Goal: Task Accomplishment & Management: Manage account settings

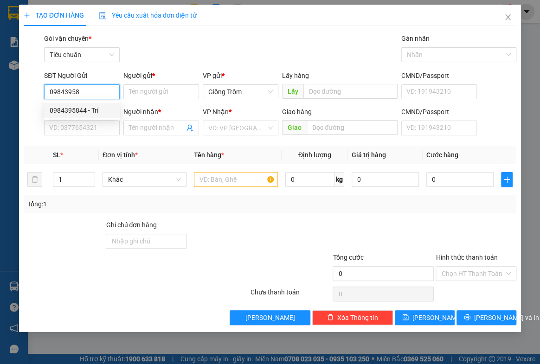
click at [92, 106] on div "0984395844 - Trí" at bounding box center [82, 110] width 65 height 10
type input "0984395844"
type input "Trí"
type input "0984395844"
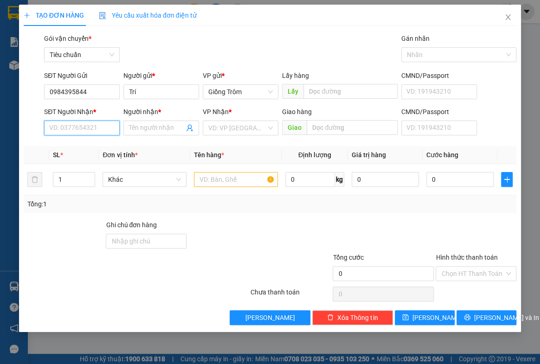
click at [83, 126] on input "SĐT Người Nhận *" at bounding box center [82, 128] width 76 height 15
click at [79, 160] on div "0944182575 - Thảo" at bounding box center [82, 161] width 65 height 10
type input "0944182575"
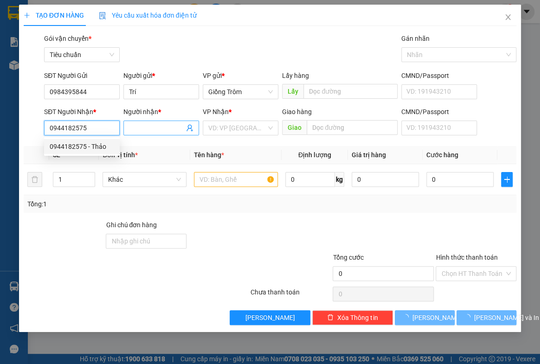
type input "Thảo"
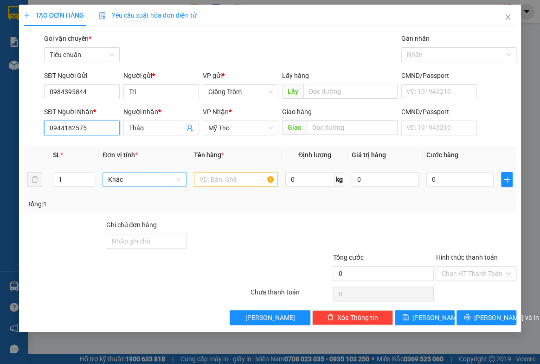
click at [133, 182] on span "Khác" at bounding box center [144, 180] width 73 height 14
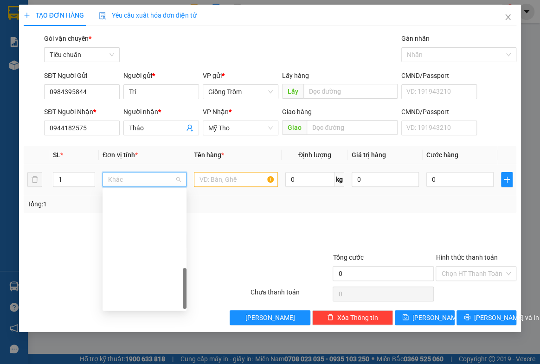
scroll to position [289, 0]
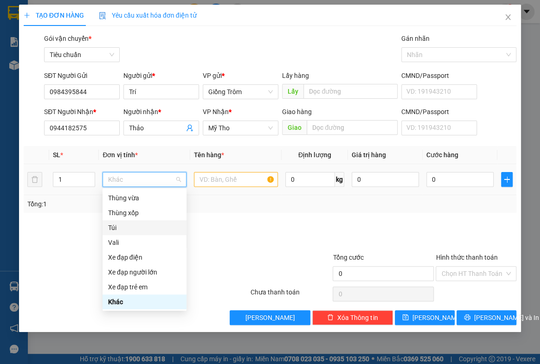
type input "K"
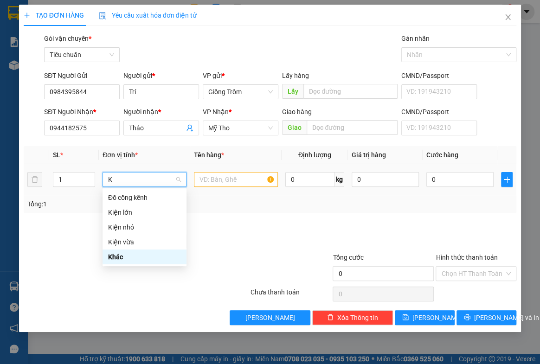
scroll to position [0, 0]
click at [122, 228] on div "Kiện nhỏ" at bounding box center [144, 227] width 73 height 10
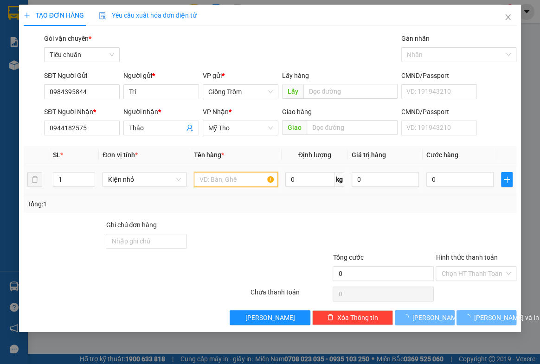
click at [208, 180] on input "text" at bounding box center [236, 179] width 84 height 15
type input "g"
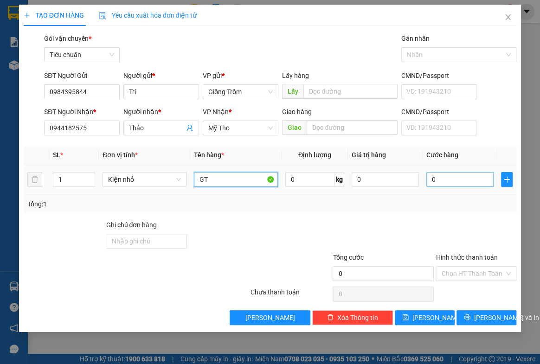
type input "GT"
click at [450, 181] on input "0" at bounding box center [460, 179] width 67 height 15
type input "2"
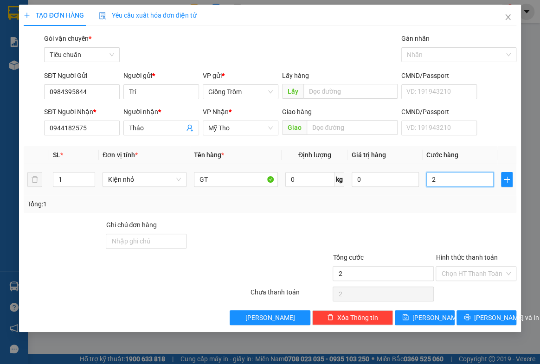
type input "20"
type input "20.000"
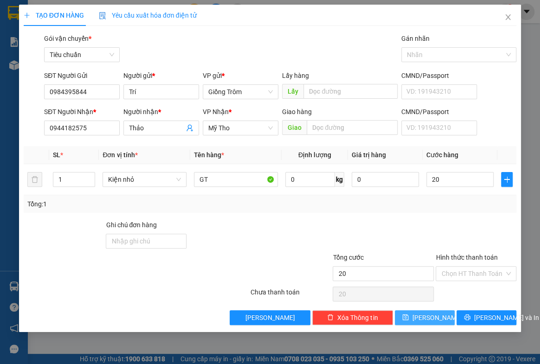
type input "20.000"
click at [428, 316] on span "[PERSON_NAME]" at bounding box center [438, 318] width 50 height 10
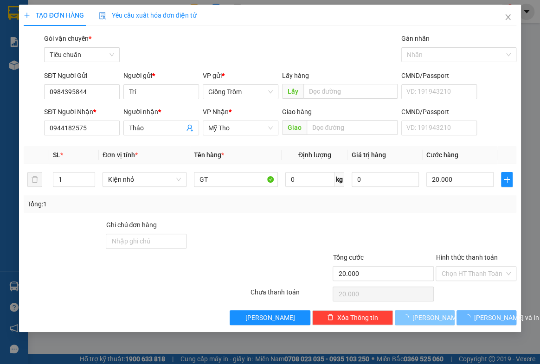
type input "0"
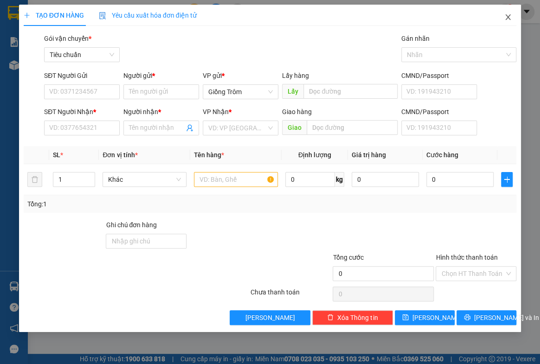
click at [506, 15] on icon "close" at bounding box center [508, 17] width 5 height 6
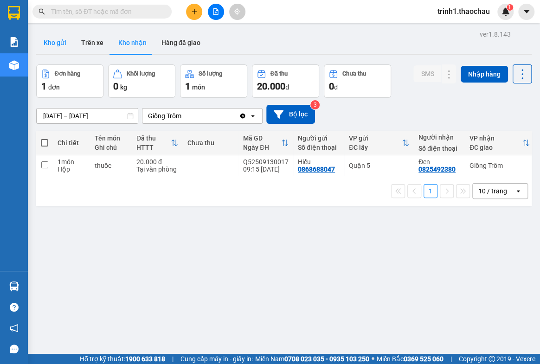
click at [58, 48] on button "Kho gửi" at bounding box center [55, 43] width 38 height 22
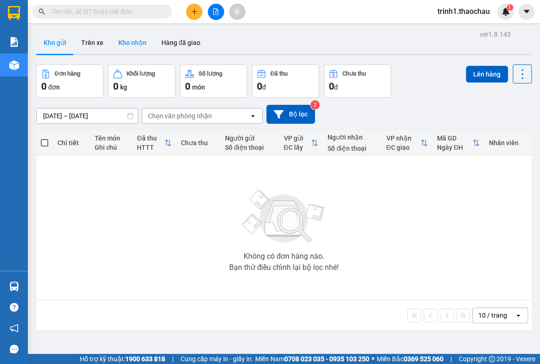
click at [128, 41] on button "Kho nhận" at bounding box center [132, 43] width 43 height 22
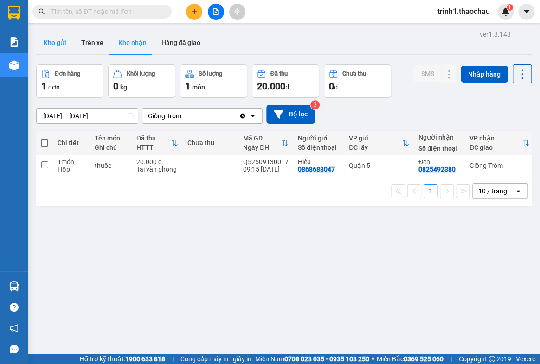
click at [45, 44] on button "Kho gửi" at bounding box center [55, 43] width 38 height 22
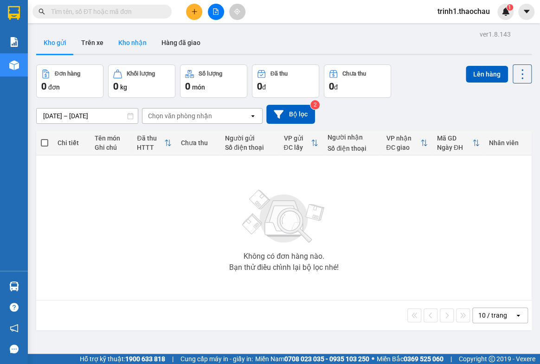
click at [137, 46] on button "Kho nhận" at bounding box center [132, 43] width 43 height 22
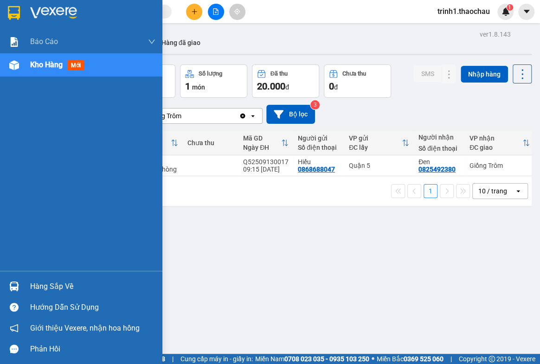
click at [22, 287] on div "Hàng sắp về" at bounding box center [81, 286] width 162 height 21
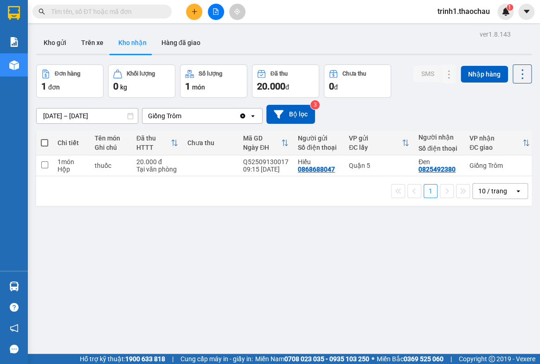
click at [327, 24] on section "Kết quả [PERSON_NAME] ( 0 ) Bộ lọc No Data trinh1.thaochau 1 [PERSON_NAME] [PER…" at bounding box center [270, 182] width 540 height 364
click at [195, 18] on button at bounding box center [194, 12] width 16 height 16
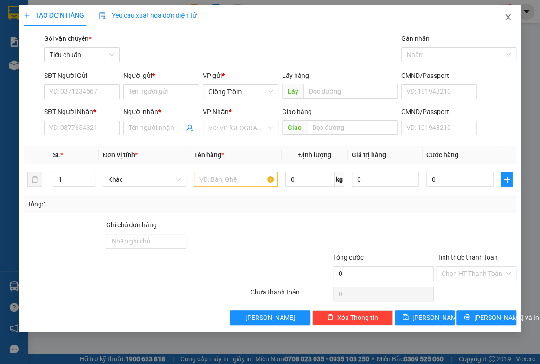
drag, startPoint x: 508, startPoint y: 19, endPoint x: 280, endPoint y: 0, distance: 228.2
click at [508, 18] on icon "close" at bounding box center [508, 17] width 5 height 6
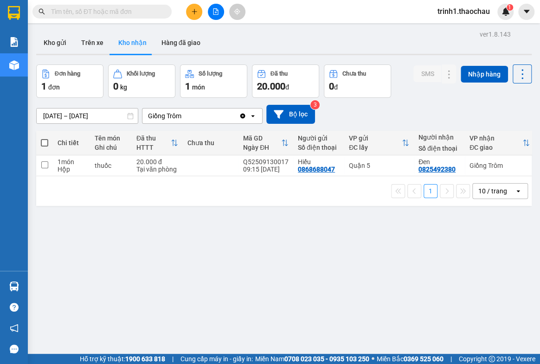
click at [102, 12] on input "text" at bounding box center [106, 11] width 110 height 10
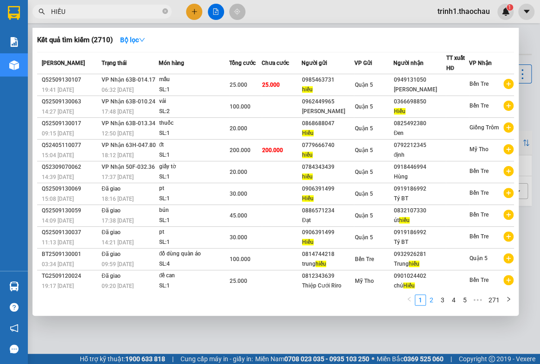
click at [431, 298] on link "2" at bounding box center [432, 300] width 10 height 10
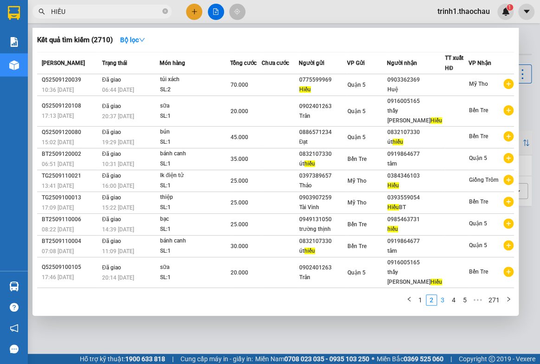
click at [444, 301] on link "3" at bounding box center [443, 300] width 10 height 10
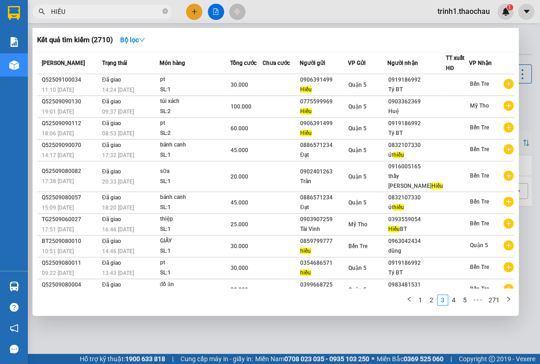
click at [64, 9] on input "HIẾU" at bounding box center [106, 11] width 110 height 10
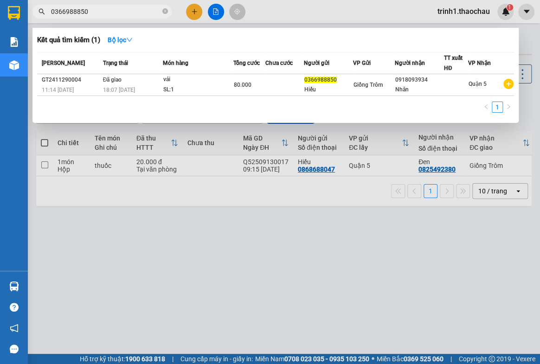
drag, startPoint x: 94, startPoint y: 13, endPoint x: 38, endPoint y: 7, distance: 56.0
click at [38, 7] on span "0366988850" at bounding box center [101, 12] width 139 height 14
click at [330, 241] on div at bounding box center [270, 182] width 540 height 364
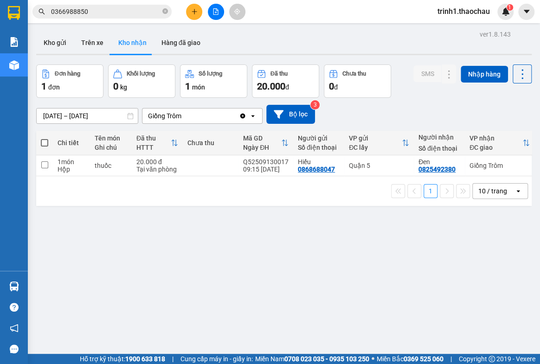
click at [128, 19] on div "Kết quả [PERSON_NAME] ( 1 ) Bộ lọc Mã ĐH Trạng thái Món hàng [PERSON_NAME] [PER…" at bounding box center [90, 12] width 181 height 16
click at [118, 10] on input "0366988850" at bounding box center [106, 11] width 110 height 10
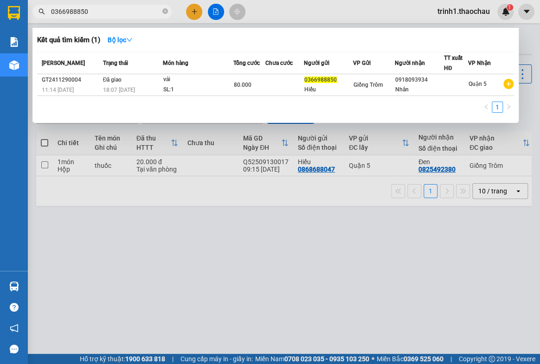
click at [331, 196] on div at bounding box center [270, 182] width 540 height 364
click at [96, 11] on input "0366988850" at bounding box center [106, 11] width 110 height 10
click at [111, 13] on input "0366988850" at bounding box center [106, 11] width 110 height 10
click at [110, 13] on input "0366988850" at bounding box center [106, 11] width 110 height 10
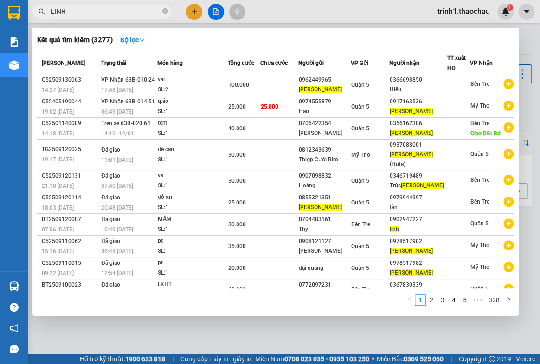
type input "LINH"
click at [526, 42] on div at bounding box center [270, 182] width 540 height 364
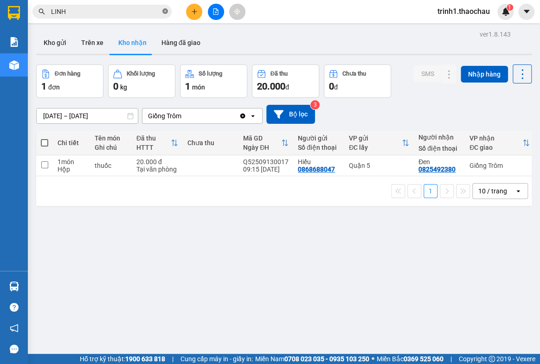
click at [164, 10] on icon "close-circle" at bounding box center [165, 11] width 6 height 6
drag, startPoint x: 166, startPoint y: 43, endPoint x: 126, endPoint y: 70, distance: 48.2
click at [126, 70] on div "ver 1.8.143 Kho gửi Trên xe [PERSON_NAME] Hàng đã [PERSON_NAME] hàng 1 đơn [PER…" at bounding box center [283, 210] width 503 height 364
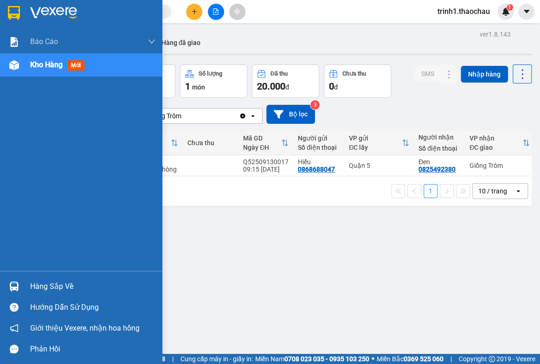
click at [64, 292] on div "Hàng sắp về" at bounding box center [92, 287] width 125 height 14
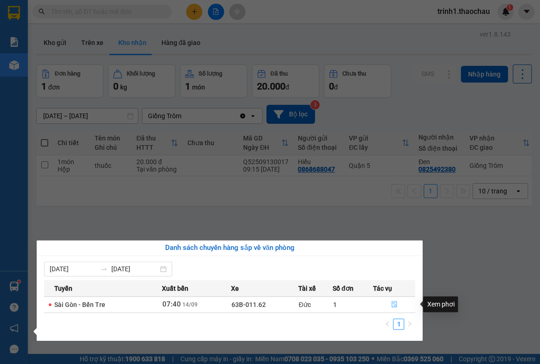
drag, startPoint x: 394, startPoint y: 303, endPoint x: 389, endPoint y: 298, distance: 6.2
click at [394, 303] on icon "file-done" at bounding box center [395, 304] width 6 height 6
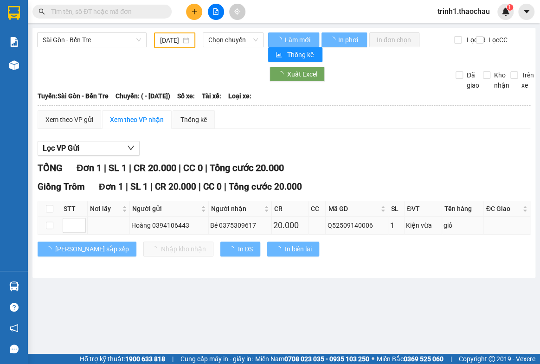
type input "[DATE]"
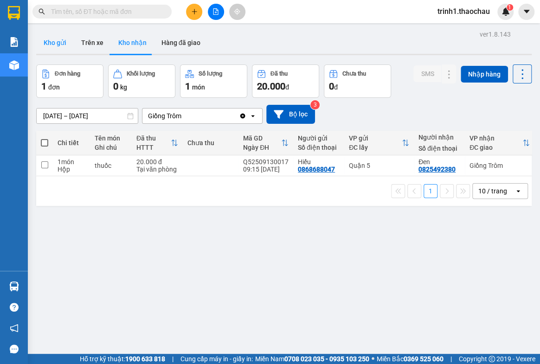
click at [56, 44] on button "Kho gửi" at bounding box center [55, 43] width 38 height 22
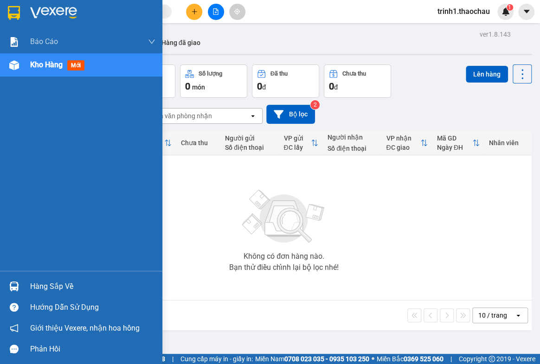
click at [28, 289] on div "Hàng sắp về" at bounding box center [81, 286] width 162 height 21
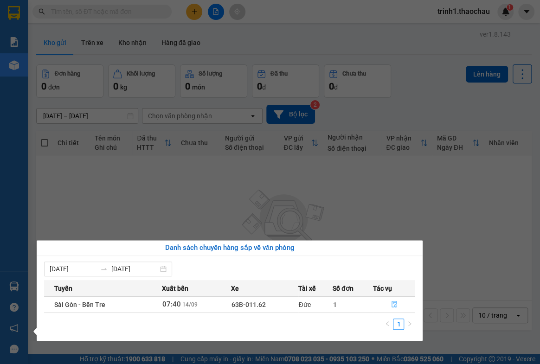
click at [393, 303] on icon "file-done" at bounding box center [394, 304] width 6 height 6
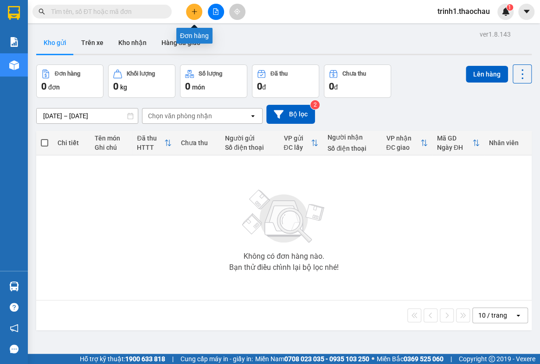
click at [209, 11] on button at bounding box center [216, 12] width 16 height 16
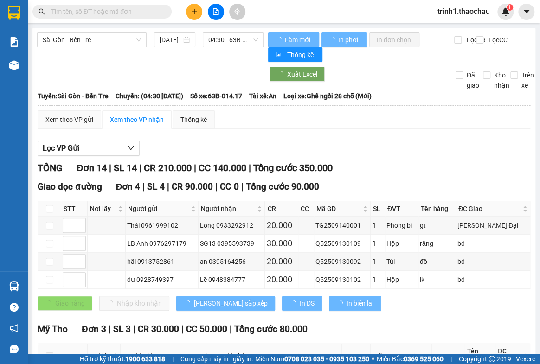
click at [117, 33] on span "Sài Gòn - Bến Tre" at bounding box center [92, 40] width 98 height 14
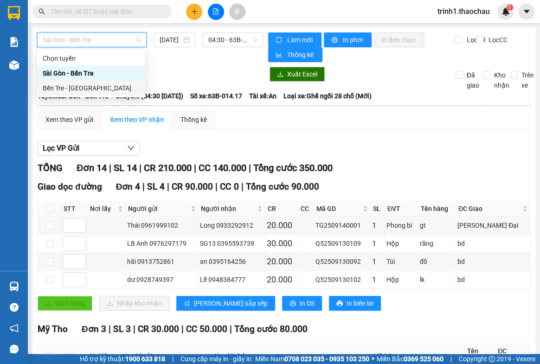
click at [84, 91] on div "Bến Tre - [GEOGRAPHIC_DATA]" at bounding box center [91, 88] width 97 height 10
type input "[DATE]"
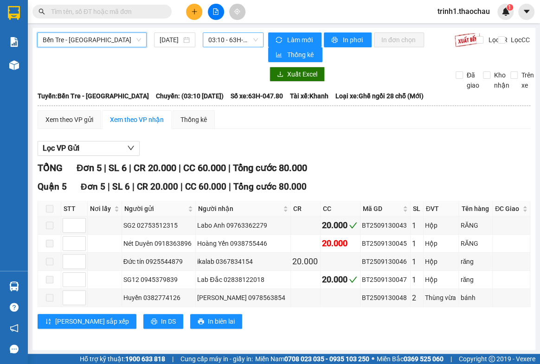
click at [227, 36] on span "03:10 - 63H-047.80" at bounding box center [233, 40] width 50 height 14
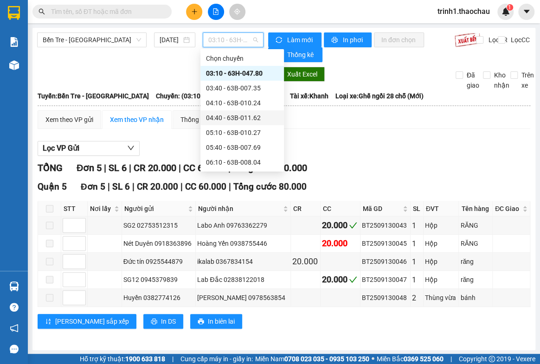
scroll to position [126, 0]
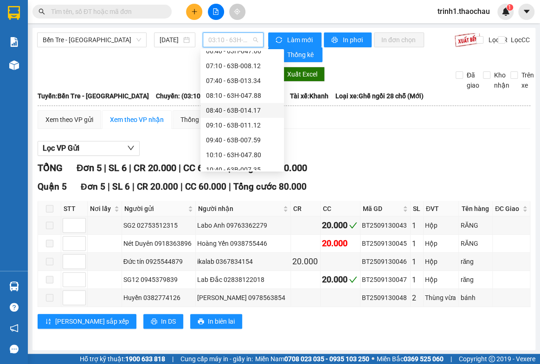
click at [231, 112] on div "08:40 - 63B-014.17" at bounding box center [242, 110] width 72 height 10
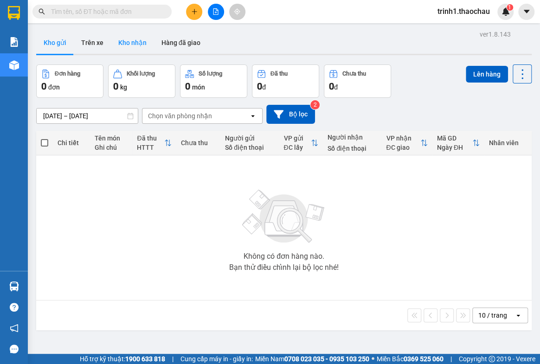
click at [146, 41] on button "Kho nhận" at bounding box center [132, 43] width 43 height 22
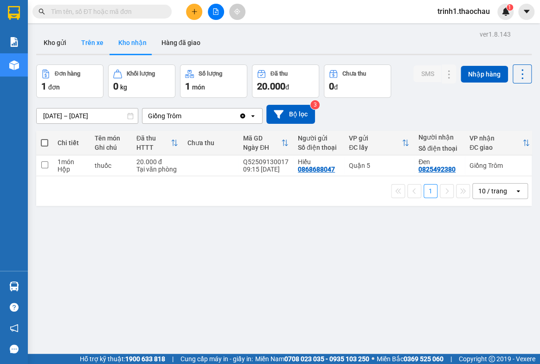
click at [94, 43] on button "Trên xe" at bounding box center [92, 43] width 37 height 22
type input "[DATE] – [DATE]"
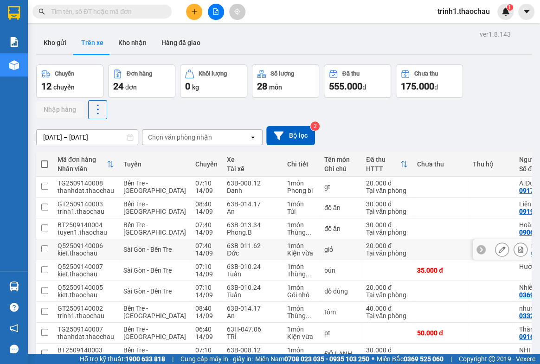
scroll to position [72, 0]
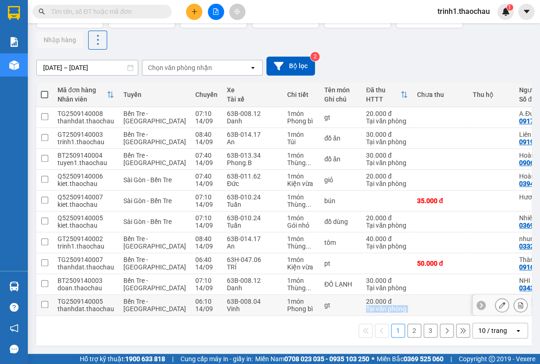
drag, startPoint x: 323, startPoint y: 316, endPoint x: 337, endPoint y: 305, distance: 18.6
click at [337, 305] on div "Mã đơn hàng [PERSON_NAME] [PERSON_NAME] Xe Tài xế [PERSON_NAME] Tên món Ghi chú…" at bounding box center [284, 214] width 496 height 263
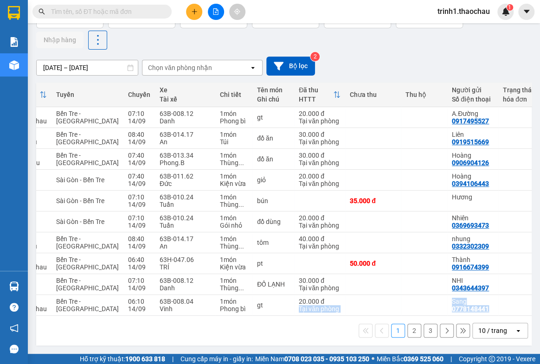
scroll to position [0, 0]
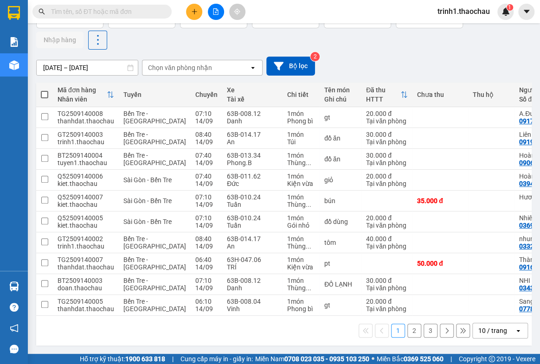
click at [117, 15] on input "text" at bounding box center [106, 11] width 110 height 10
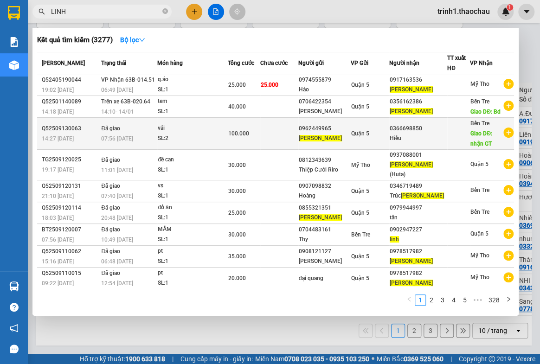
type input "LINH"
click at [425, 127] on div "0366698850" at bounding box center [418, 129] width 57 height 10
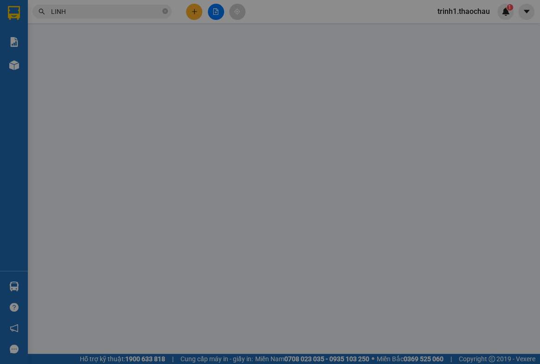
type input "0962449965"
type input "[PERSON_NAME]"
type input "0366698850"
type input "Hiếu"
type input "nhận GT"
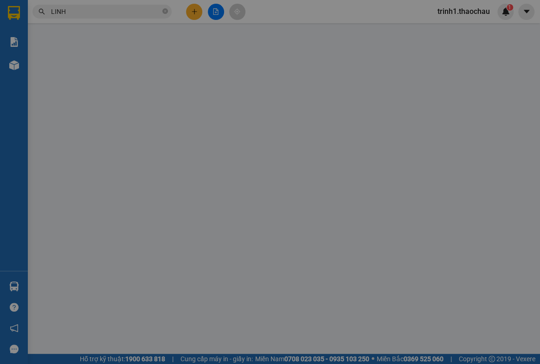
type input "100.000"
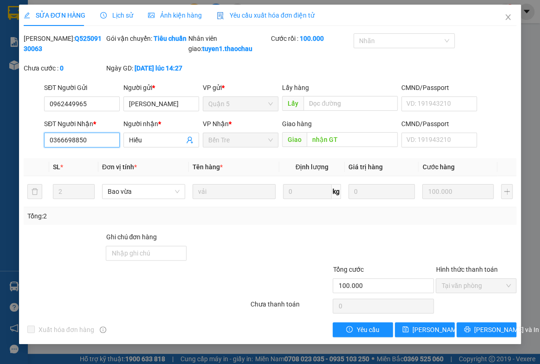
drag, startPoint x: 97, startPoint y: 150, endPoint x: 20, endPoint y: 155, distance: 77.7
click at [20, 155] on div "SỬA ĐƠN HÀNG Lịch sử [PERSON_NAME] hàng Yêu cầu xuất [PERSON_NAME] điện tử Tota…" at bounding box center [270, 175] width 503 height 340
click at [505, 17] on icon "close" at bounding box center [508, 16] width 7 height 7
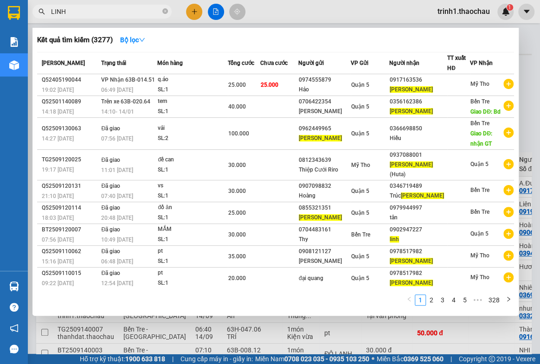
click at [73, 13] on input "LINH" at bounding box center [106, 11] width 110 height 10
paste input "0366698850"
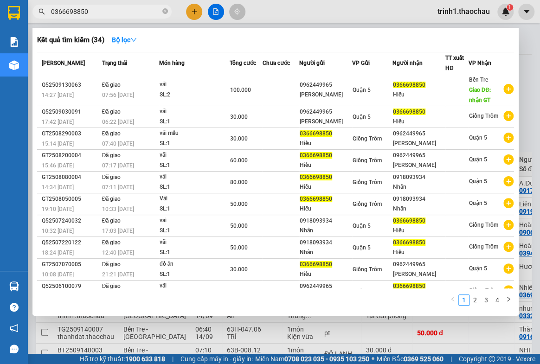
type input "0366698850"
click at [165, 9] on icon "close-circle" at bounding box center [165, 11] width 6 height 6
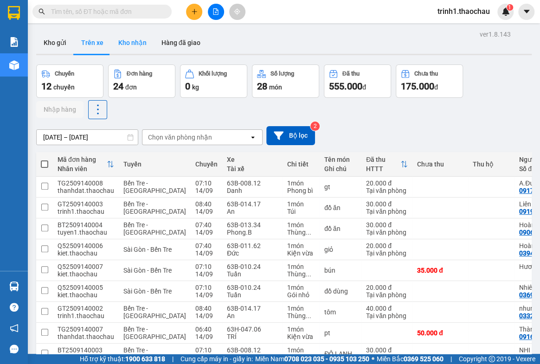
click at [112, 46] on button "Kho nhận" at bounding box center [132, 43] width 43 height 22
type input "[DATE] – [DATE]"
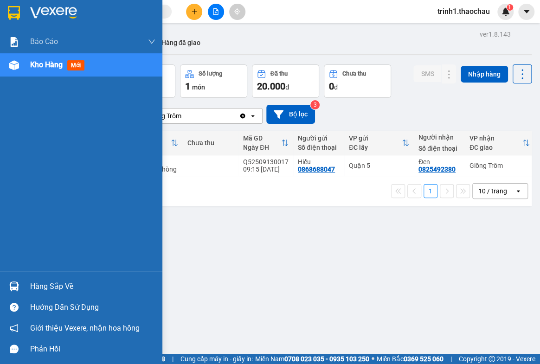
click at [36, 289] on div "Hàng sắp về" at bounding box center [92, 287] width 125 height 14
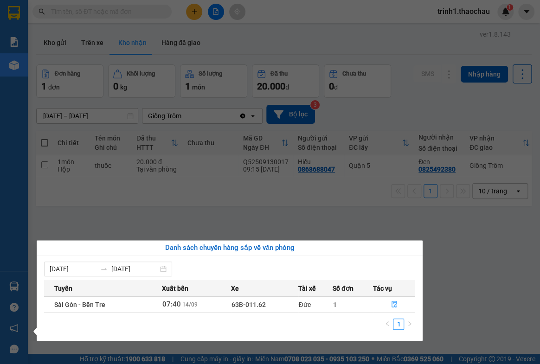
click at [329, 227] on section "Kết quả [PERSON_NAME] ( 34 ) Bộ lọc Mã ĐH Trạng thái Món hàng [PERSON_NAME] [PE…" at bounding box center [270, 182] width 540 height 364
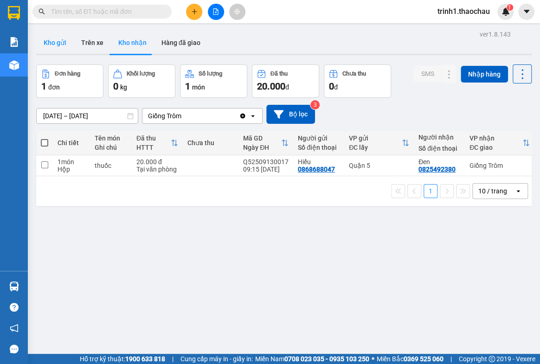
click at [59, 41] on button "Kho gửi" at bounding box center [55, 43] width 38 height 22
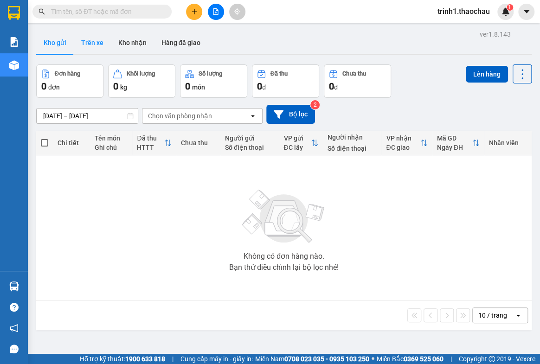
click at [87, 43] on button "Trên xe" at bounding box center [92, 43] width 37 height 22
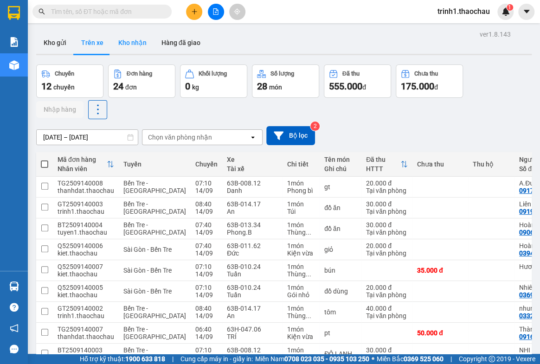
click at [135, 40] on button "Kho nhận" at bounding box center [132, 43] width 43 height 22
type input "[DATE] – [DATE]"
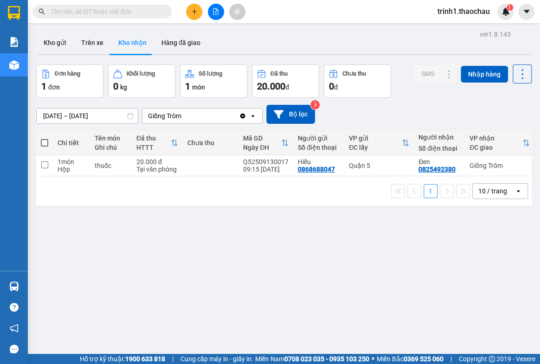
click at [75, 9] on input "text" at bounding box center [106, 11] width 110 height 10
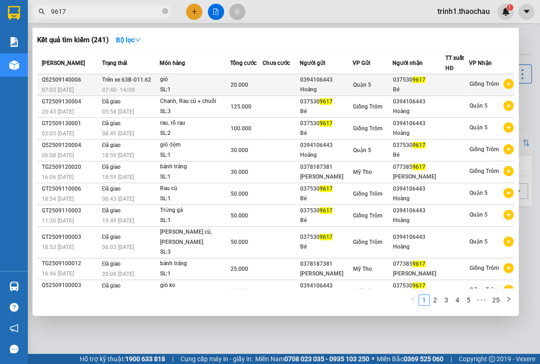
type input "9617"
click at [280, 86] on td at bounding box center [281, 85] width 37 height 22
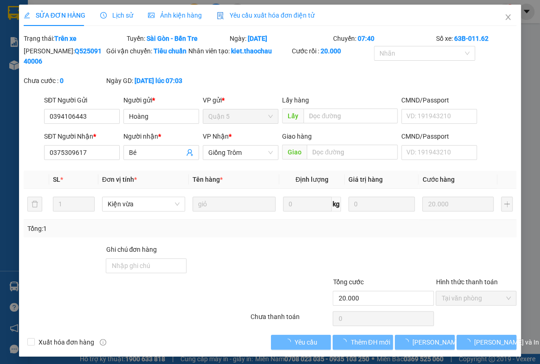
type input "0394106443"
type input "Hoàng"
type input "0375309617"
type input "Bé"
type input "20.000"
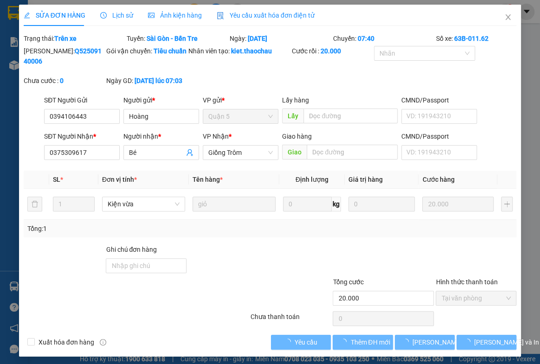
type input "0"
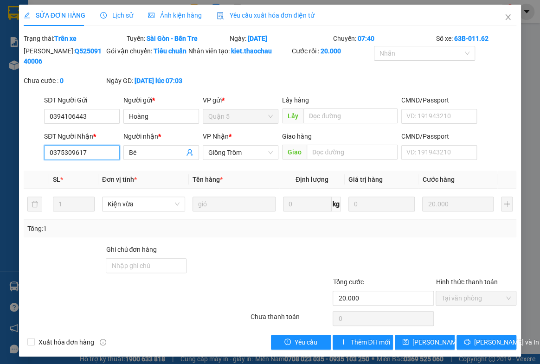
drag, startPoint x: 96, startPoint y: 164, endPoint x: 18, endPoint y: 163, distance: 78.5
click at [18, 163] on div "SỬA ĐƠN HÀNG Lịch sử [PERSON_NAME] hàng Yêu cầu xuất [PERSON_NAME] điện tử Tota…" at bounding box center [270, 182] width 540 height 364
click at [505, 12] on span "Close" at bounding box center [508, 18] width 26 height 26
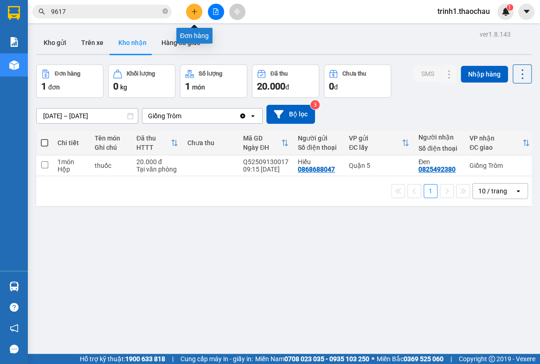
click at [194, 11] on icon "plus" at bounding box center [194, 11] width 6 height 6
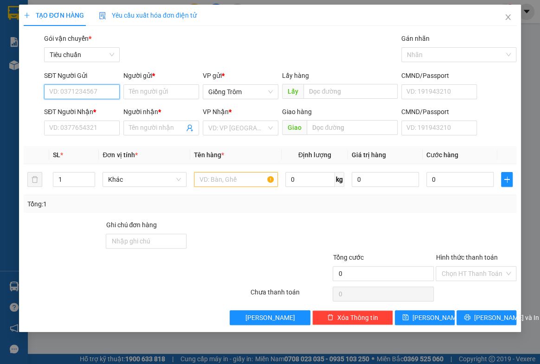
paste input "0375309617"
type input "0375309617"
click at [91, 109] on div "0375309617 - Bé" at bounding box center [82, 110] width 65 height 10
type input "Bé"
type input "0375309617"
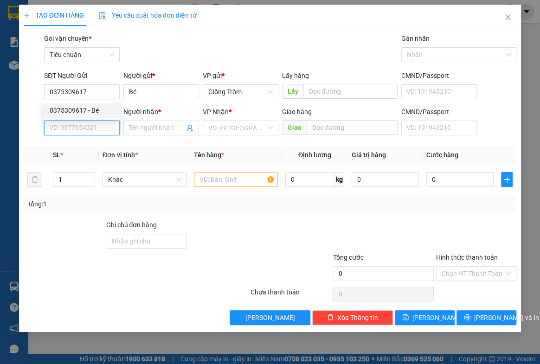
click at [86, 134] on input "SĐT Người Nhận *" at bounding box center [82, 128] width 76 height 15
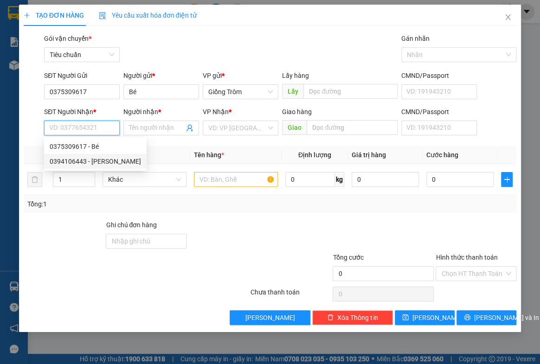
click at [87, 155] on div "0394106443 - [PERSON_NAME]" at bounding box center [95, 161] width 103 height 15
type input "0394106443"
type input "Hoàng"
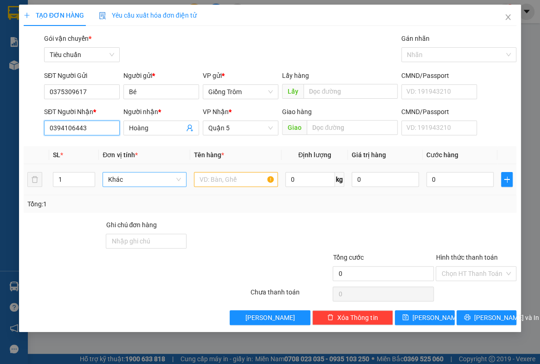
click at [144, 179] on span "Khác" at bounding box center [144, 180] width 73 height 14
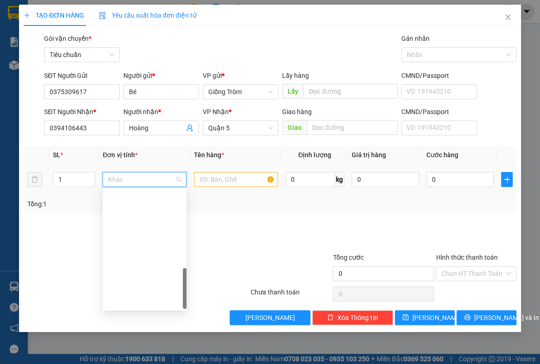
scroll to position [289, 0]
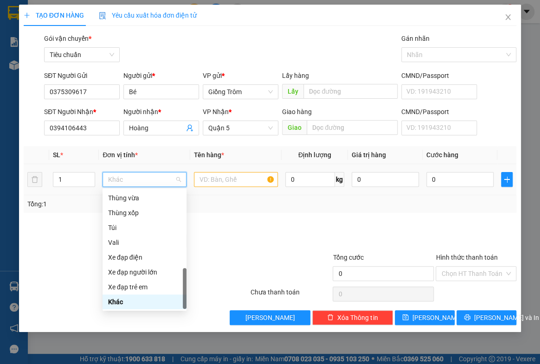
type input "T"
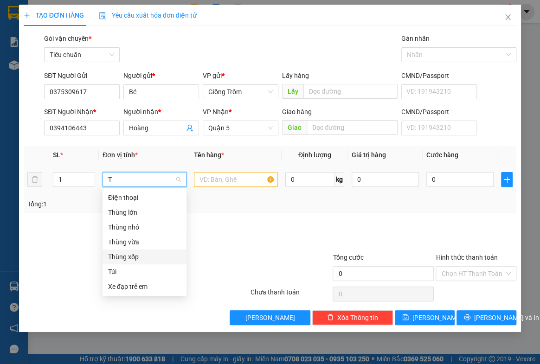
click at [131, 261] on div "Thùng xốp" at bounding box center [144, 257] width 73 height 10
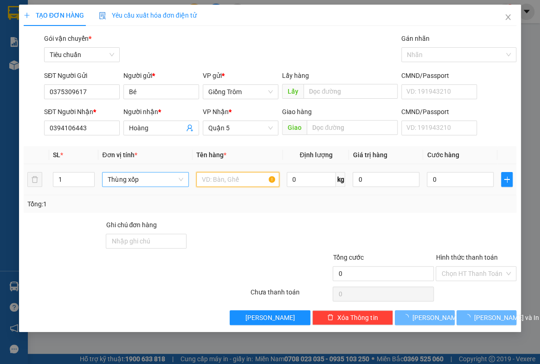
click at [223, 178] on input "text" at bounding box center [237, 179] width 83 height 15
type input "D"
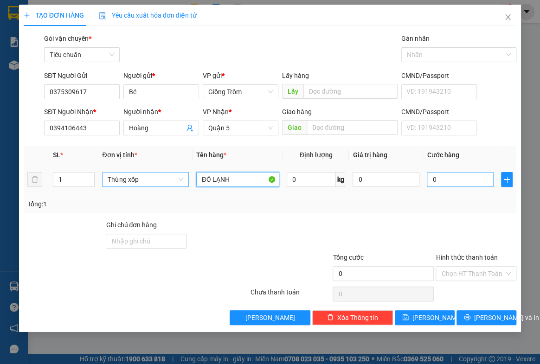
type input "ĐỒ LẠNH"
click at [448, 184] on input "0" at bounding box center [460, 179] width 67 height 15
type input "4"
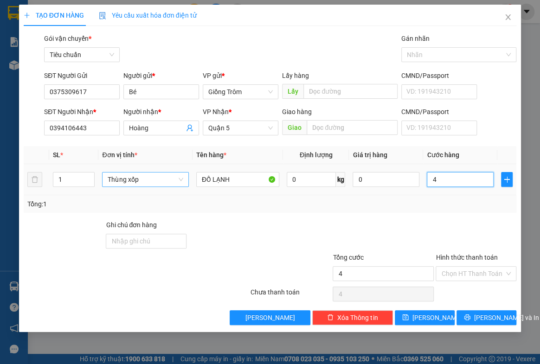
type input "40"
type input "40.000"
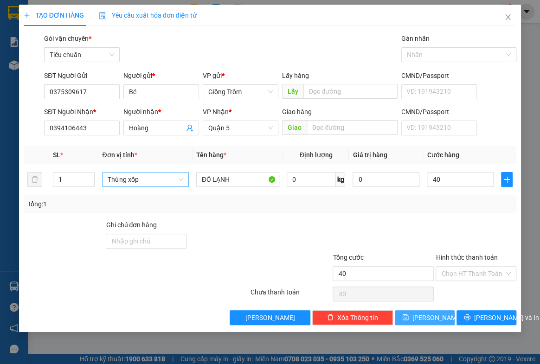
type input "40.000"
click at [424, 314] on span "[PERSON_NAME]" at bounding box center [438, 318] width 50 height 10
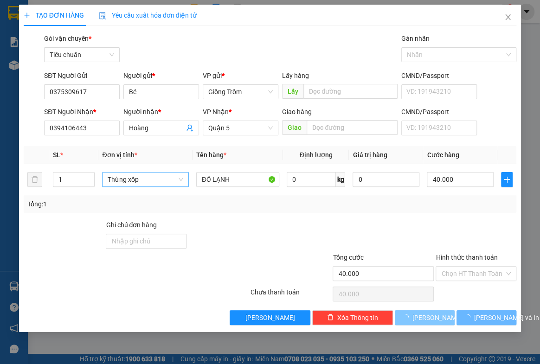
type input "0"
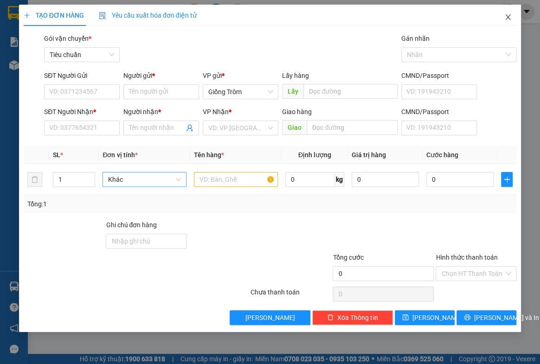
click at [510, 15] on icon "close" at bounding box center [508, 16] width 7 height 7
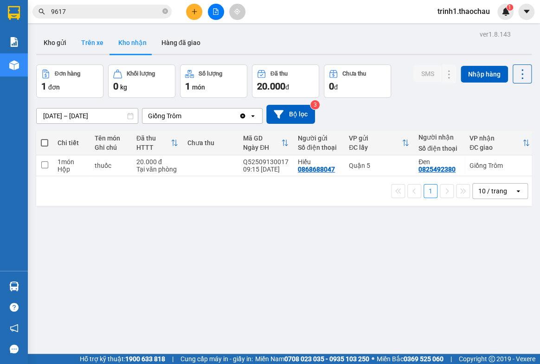
drag, startPoint x: 50, startPoint y: 42, endPoint x: 84, endPoint y: 32, distance: 35.3
click at [50, 42] on button "Kho gửi" at bounding box center [55, 43] width 38 height 22
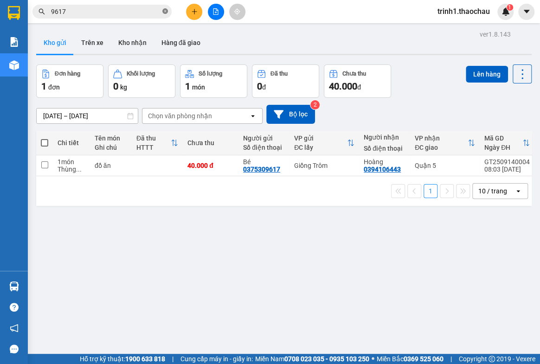
click at [166, 14] on span at bounding box center [165, 11] width 6 height 9
click at [129, 44] on button "Kho nhận" at bounding box center [132, 43] width 43 height 22
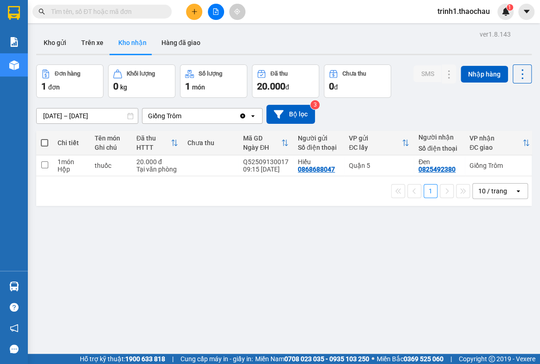
click at [84, 9] on input "text" at bounding box center [106, 11] width 110 height 10
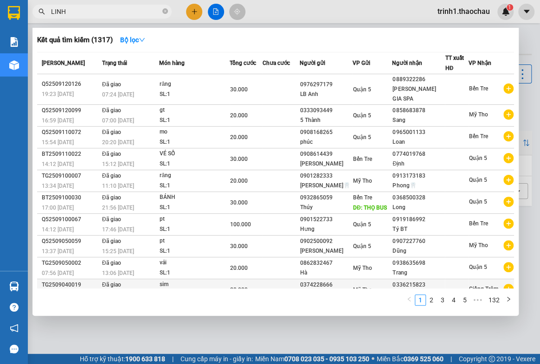
scroll to position [2, 0]
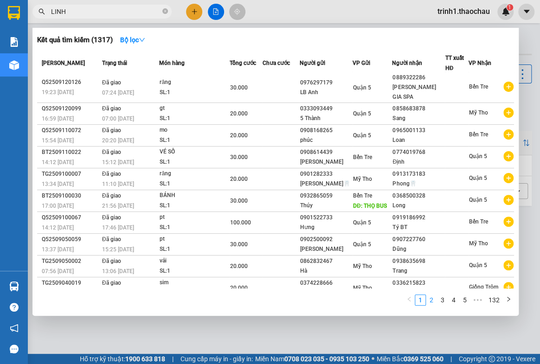
click at [431, 298] on link "2" at bounding box center [432, 300] width 10 height 10
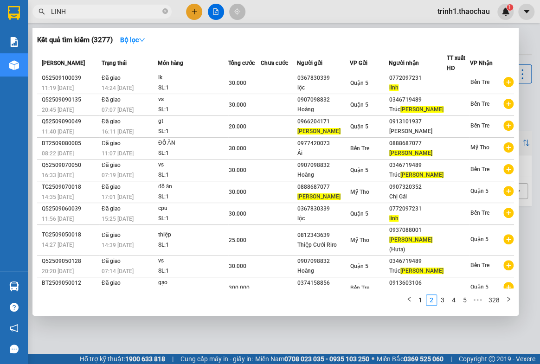
click at [66, 11] on input "LINH" at bounding box center [106, 11] width 110 height 10
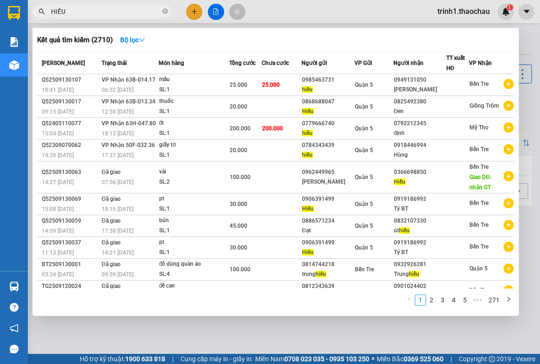
type input "HIẾU"
click at [528, 51] on div at bounding box center [270, 182] width 540 height 364
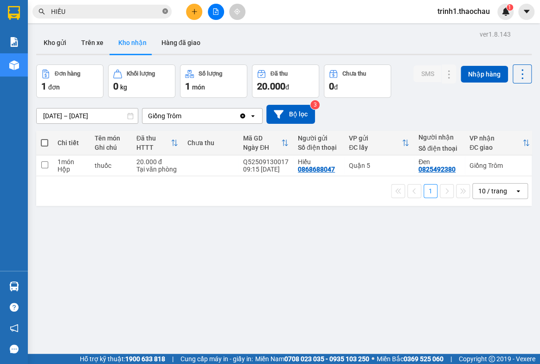
click at [167, 13] on icon "close-circle" at bounding box center [165, 11] width 6 height 6
drag, startPoint x: 52, startPoint y: 46, endPoint x: 51, endPoint y: 73, distance: 26.9
click at [52, 46] on button "Kho gửi" at bounding box center [55, 43] width 38 height 22
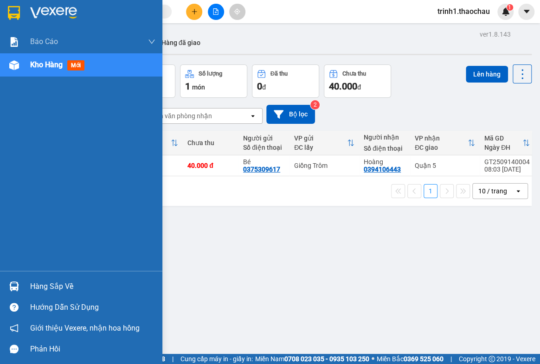
click at [42, 287] on div "Hàng sắp về" at bounding box center [92, 287] width 125 height 14
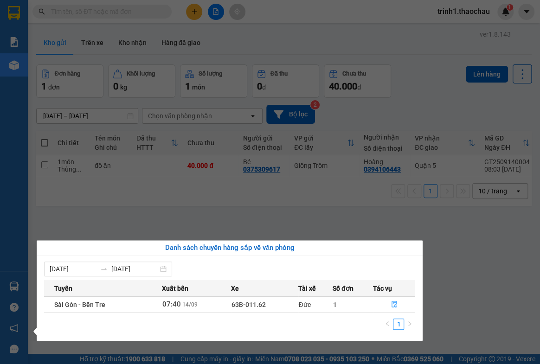
click at [451, 240] on section "Kết quả [PERSON_NAME] ( 2710 ) Bộ lọc Mã ĐH Trạng thái Món hàng [PERSON_NAME] […" at bounding box center [270, 182] width 540 height 364
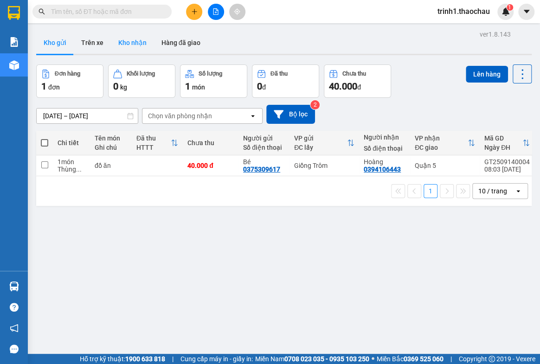
click at [124, 41] on button "Kho nhận" at bounding box center [132, 43] width 43 height 22
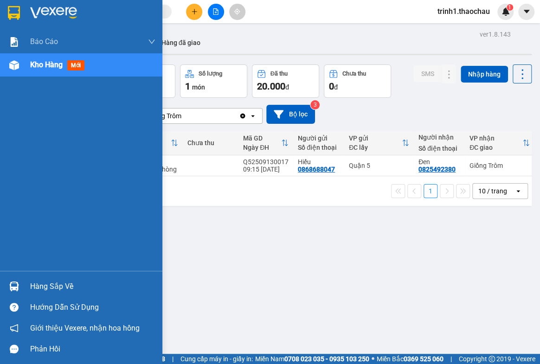
click at [35, 291] on div "Hàng sắp về" at bounding box center [92, 287] width 125 height 14
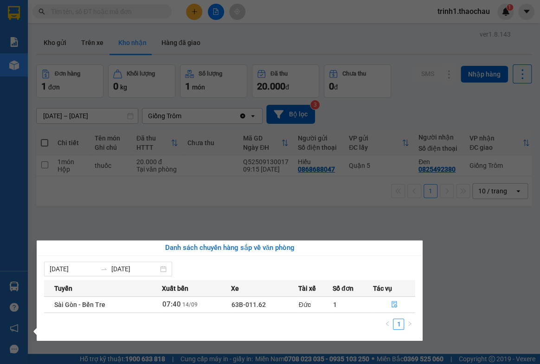
click at [215, 197] on section "Kết quả [PERSON_NAME] ( 2710 ) Bộ lọc Mã ĐH Trạng thái Món hàng [PERSON_NAME] […" at bounding box center [270, 182] width 540 height 364
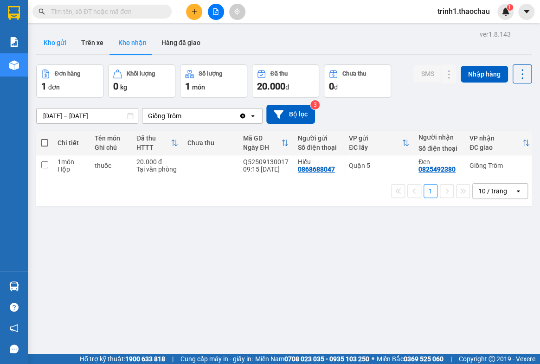
click at [68, 47] on button "Kho gửi" at bounding box center [55, 43] width 38 height 22
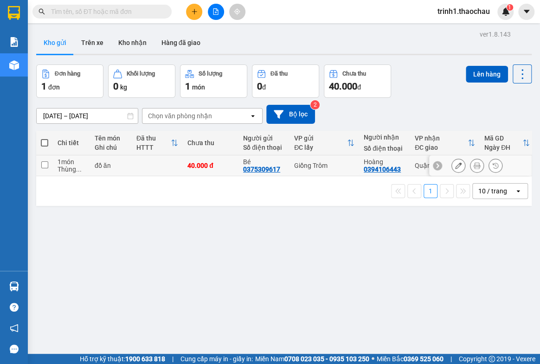
click at [202, 167] on div "40.000 đ" at bounding box center [211, 165] width 46 height 7
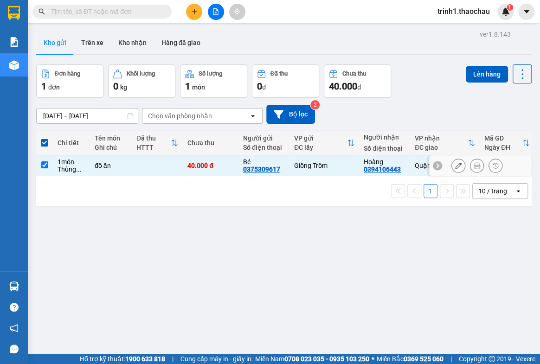
click at [48, 163] on td at bounding box center [44, 166] width 17 height 21
checkbox input "false"
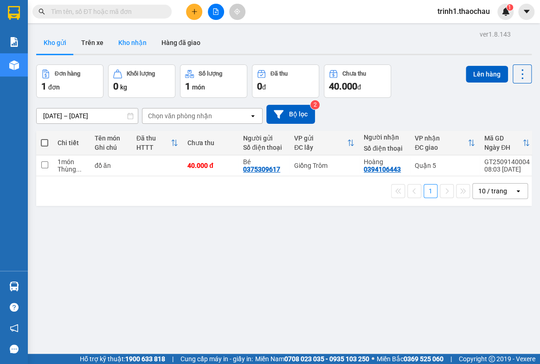
click at [123, 38] on button "Kho nhận" at bounding box center [132, 43] width 43 height 22
